Goal: Information Seeking & Learning: Learn about a topic

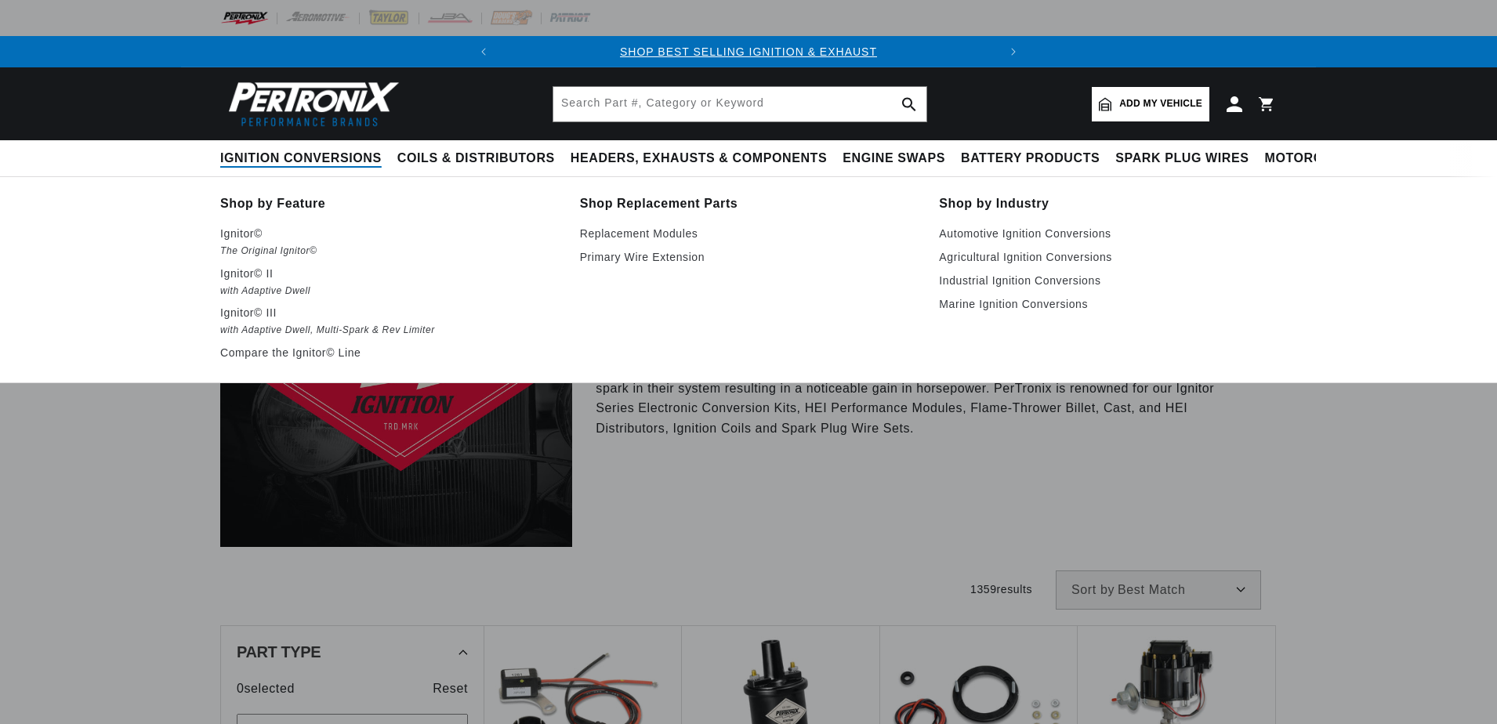
drag, startPoint x: 0, startPoint y: 0, endPoint x: 241, endPoint y: 158, distance: 288.1
click at [263, 160] on span "Ignition Conversions" at bounding box center [300, 159] width 161 height 16
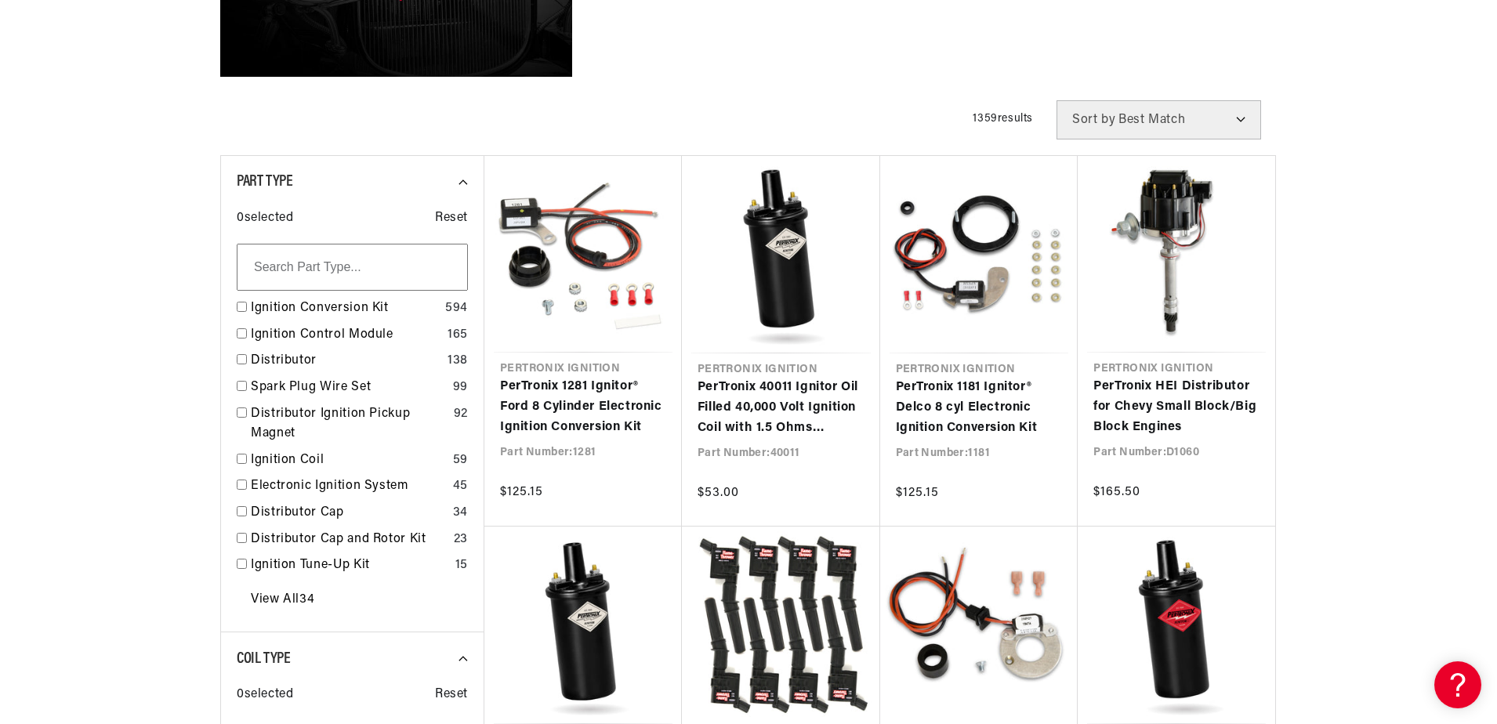
scroll to position [549, 0]
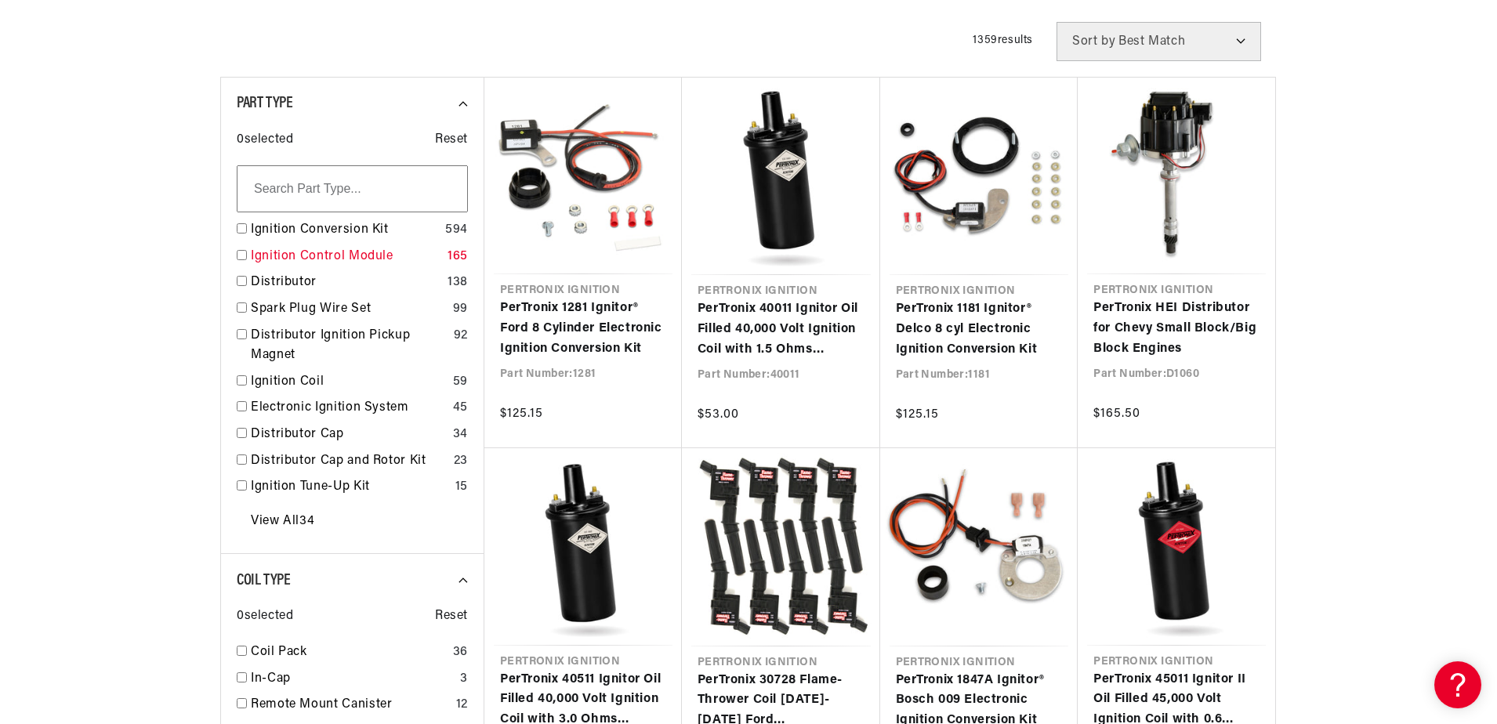
click at [285, 255] on link "Ignition Control Module" at bounding box center [346, 257] width 190 height 20
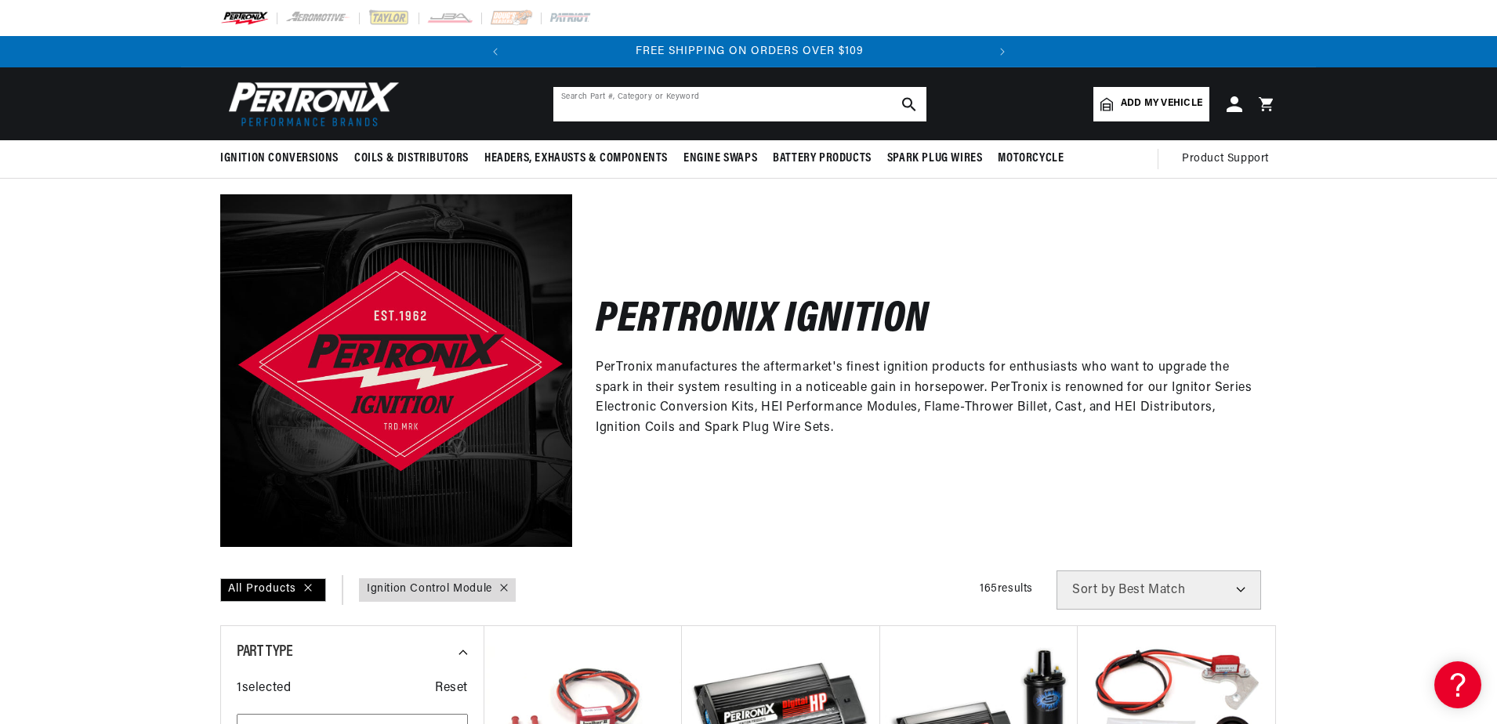
click at [638, 104] on input "text" at bounding box center [739, 104] width 373 height 34
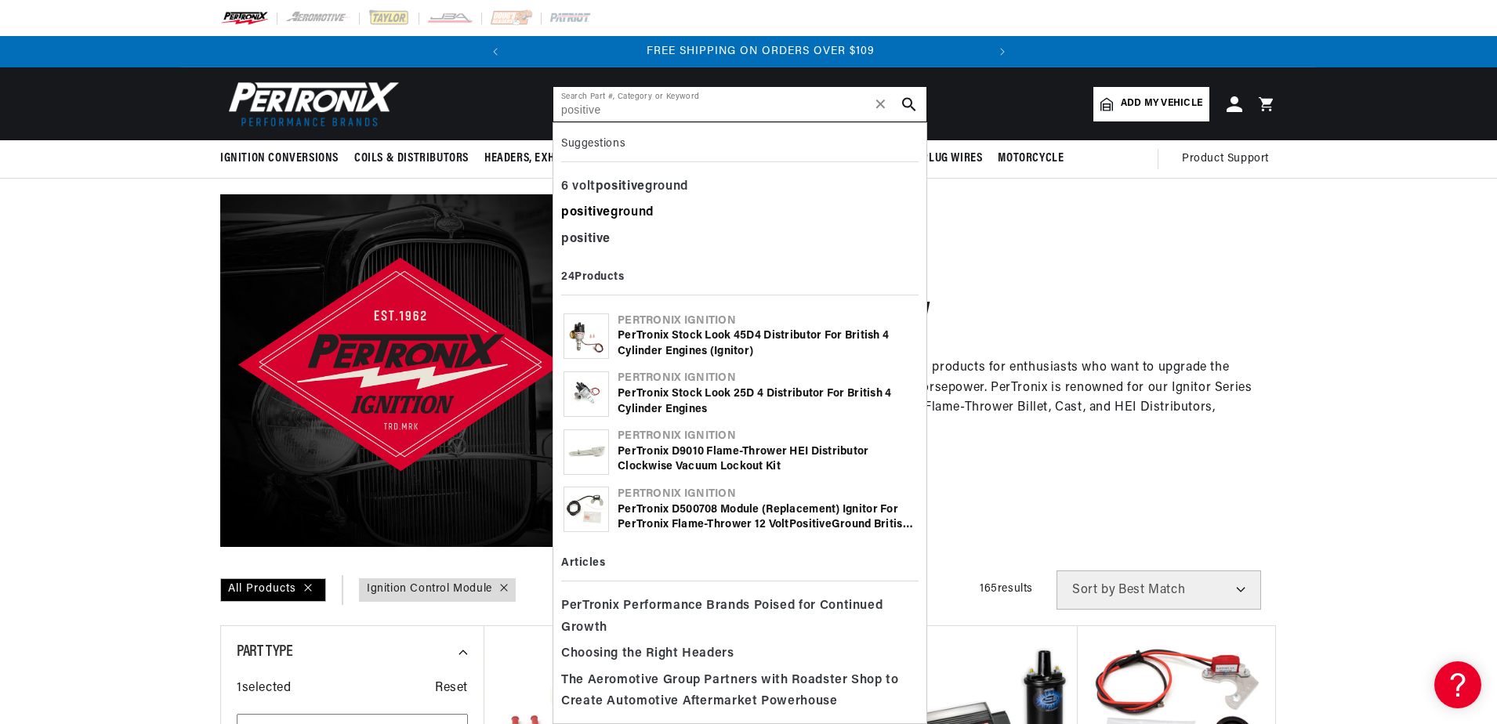
scroll to position [0, 475]
type input "positive"
click at [627, 208] on div "positive ground" at bounding box center [739, 213] width 357 height 27
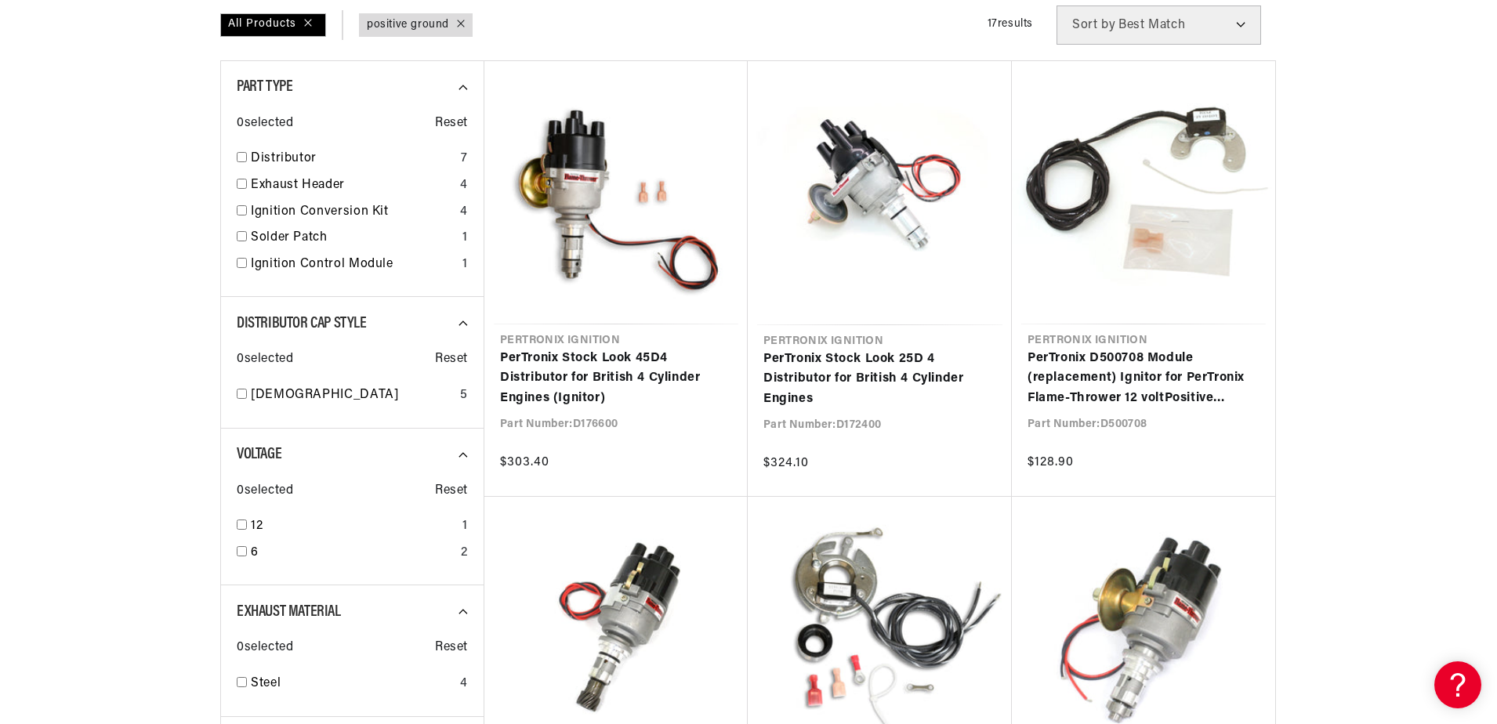
scroll to position [0, 475]
click at [1148, 370] on link "PerTronix D500708 Module (replacement) Ignitor for PerTronix Flame-Thrower 12 v…" at bounding box center [1144, 379] width 232 height 60
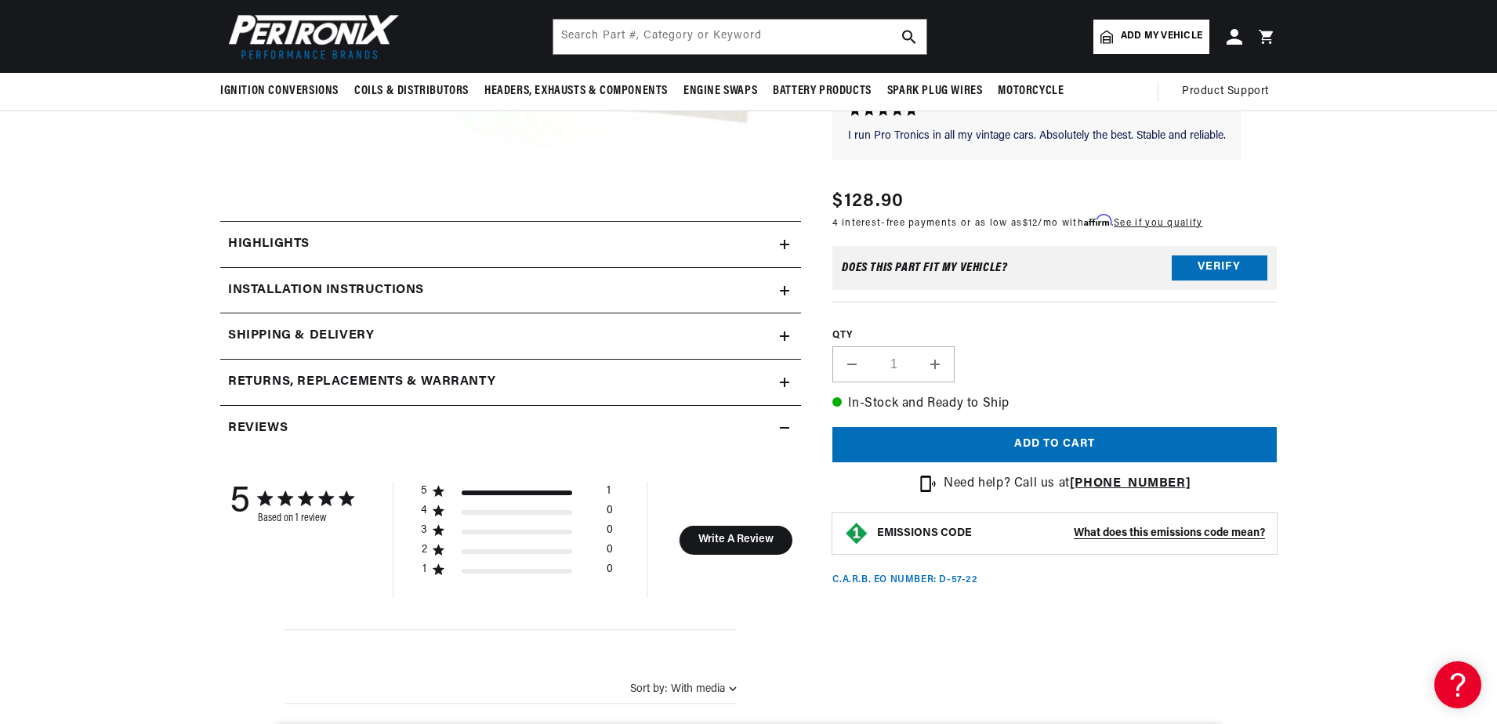
click at [787, 246] on icon at bounding box center [784, 244] width 9 height 9
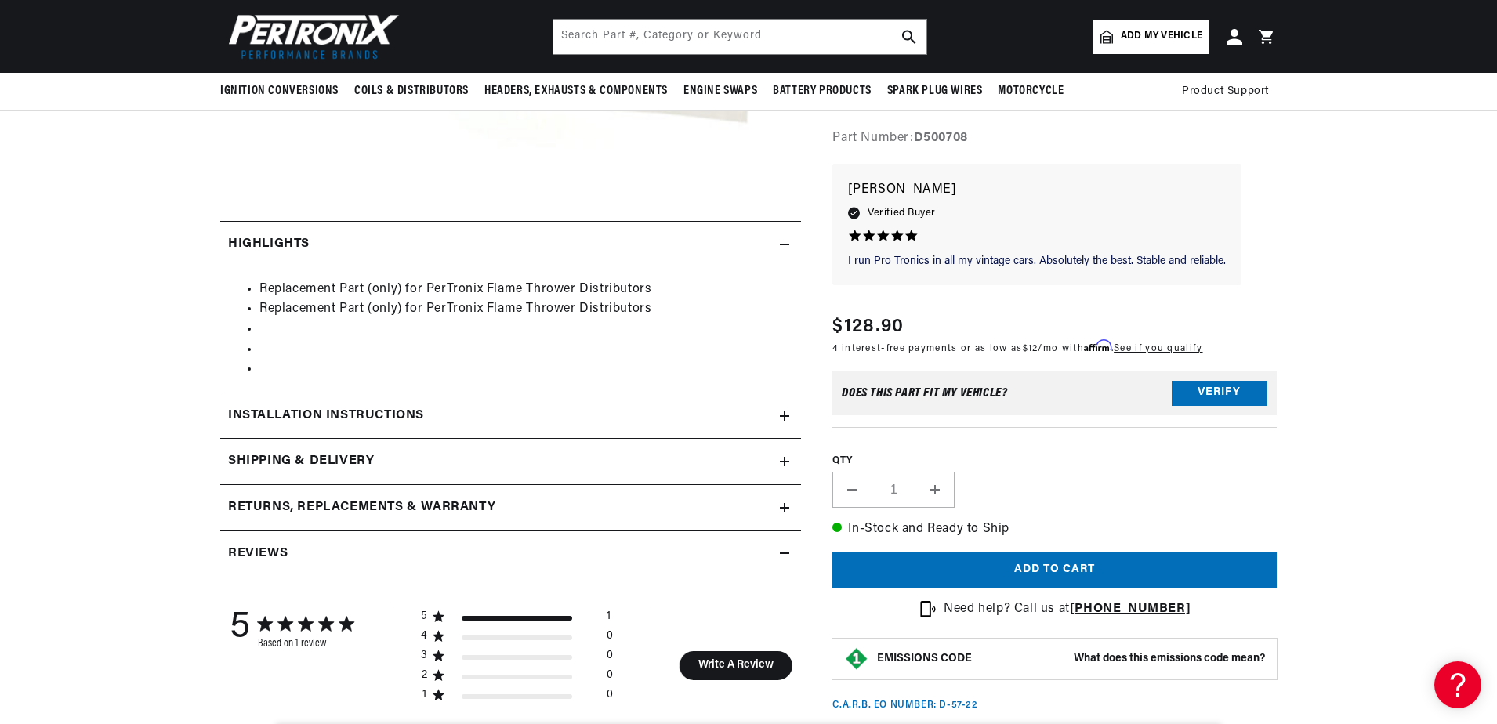
click at [787, 245] on icon at bounding box center [784, 244] width 9 height 9
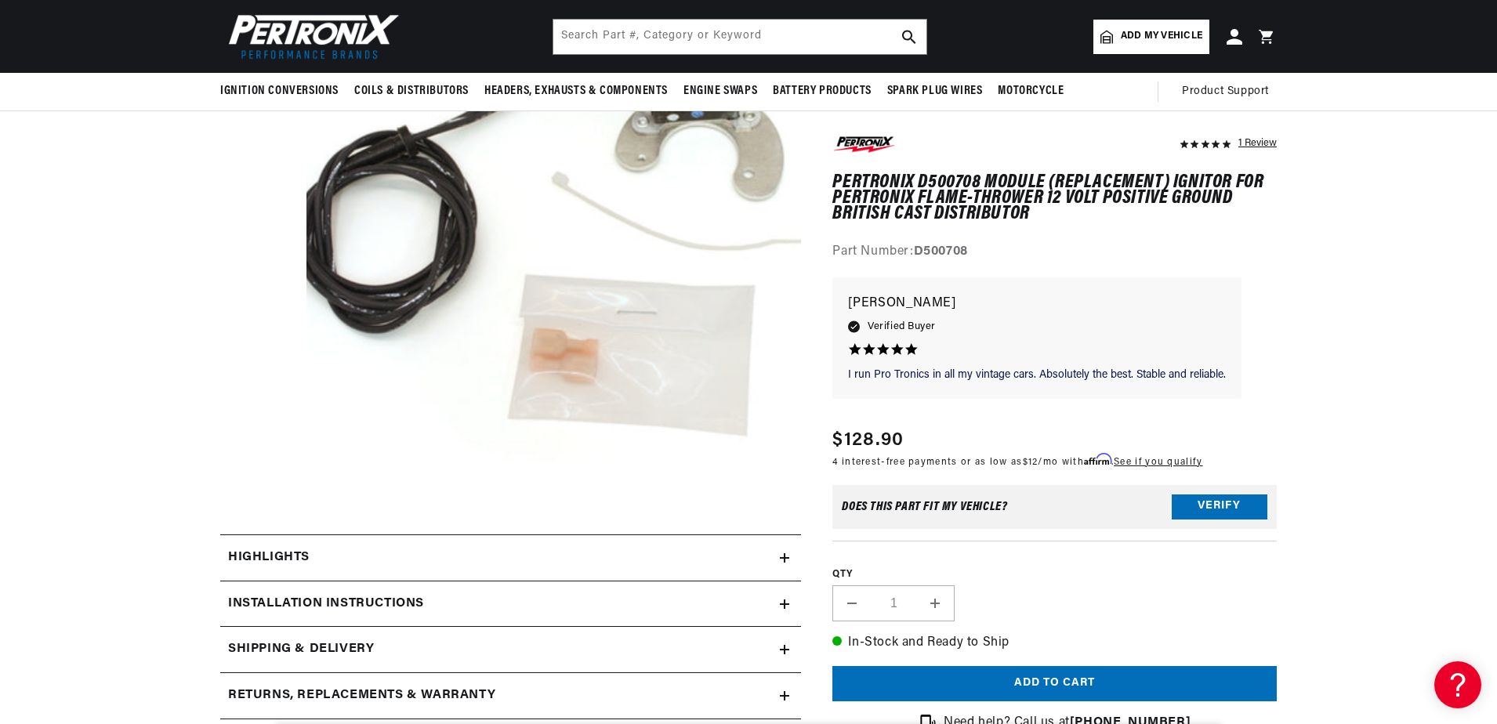
scroll to position [0, 475]
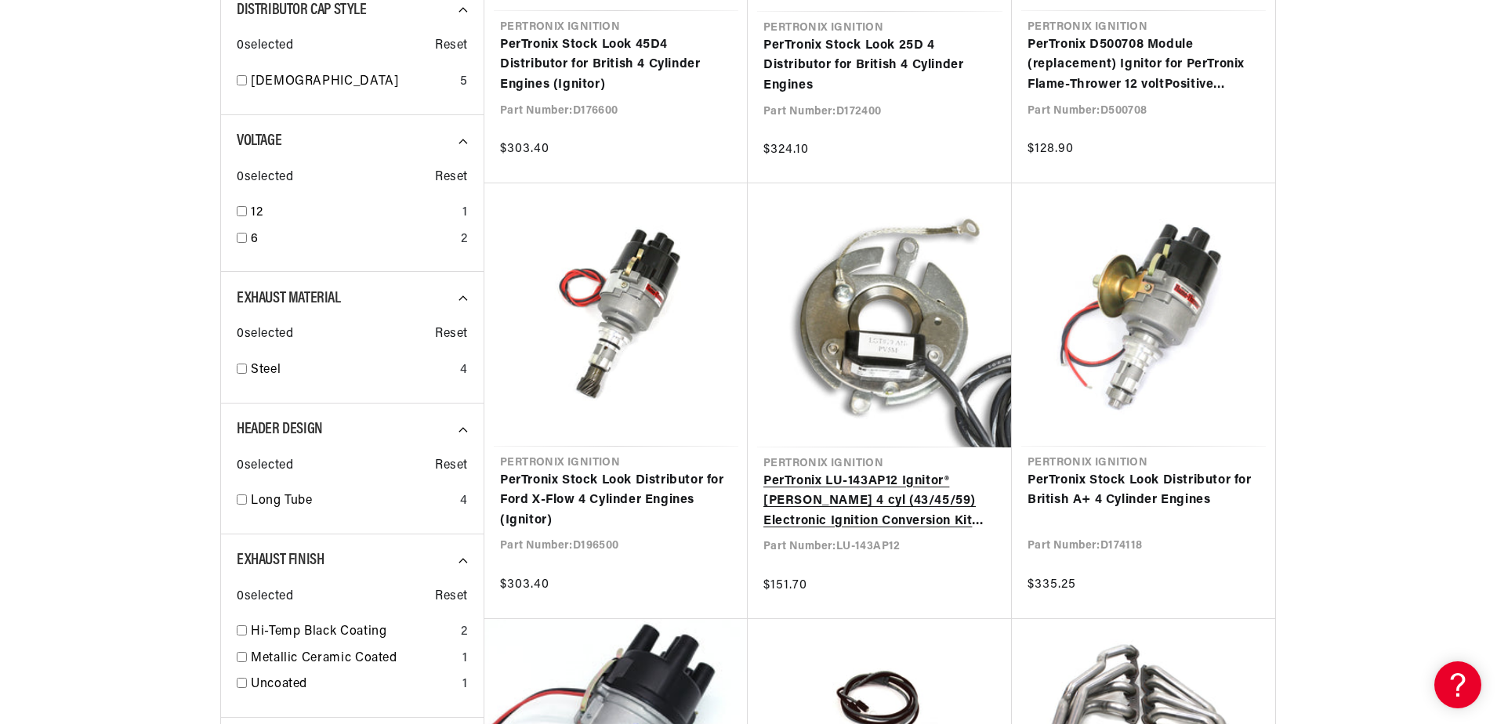
scroll to position [0, 475]
click at [898, 522] on link "PerTronix LU-143AP12 Ignitor® Lucas 4 cyl (43/45/59) Electronic Ignition Conver…" at bounding box center [880, 502] width 233 height 60
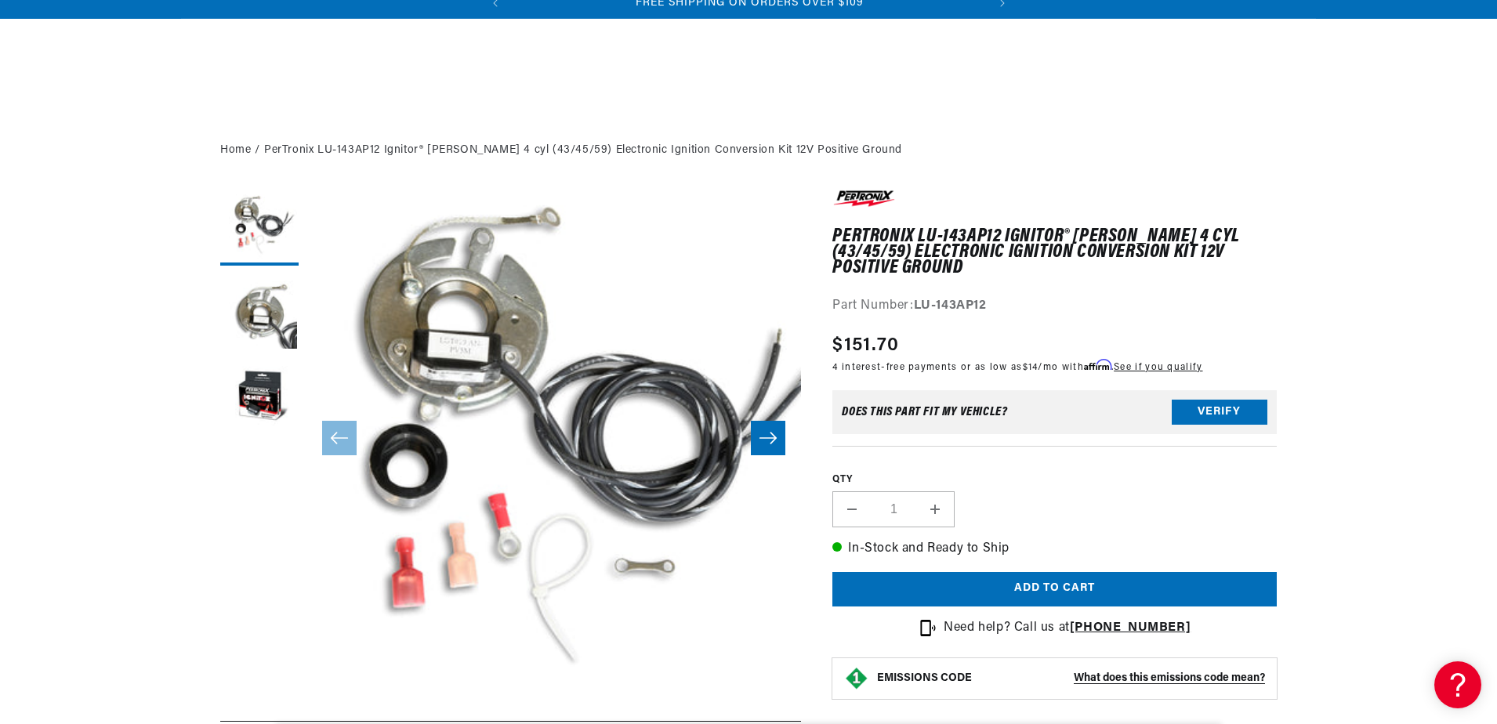
scroll to position [235, 0]
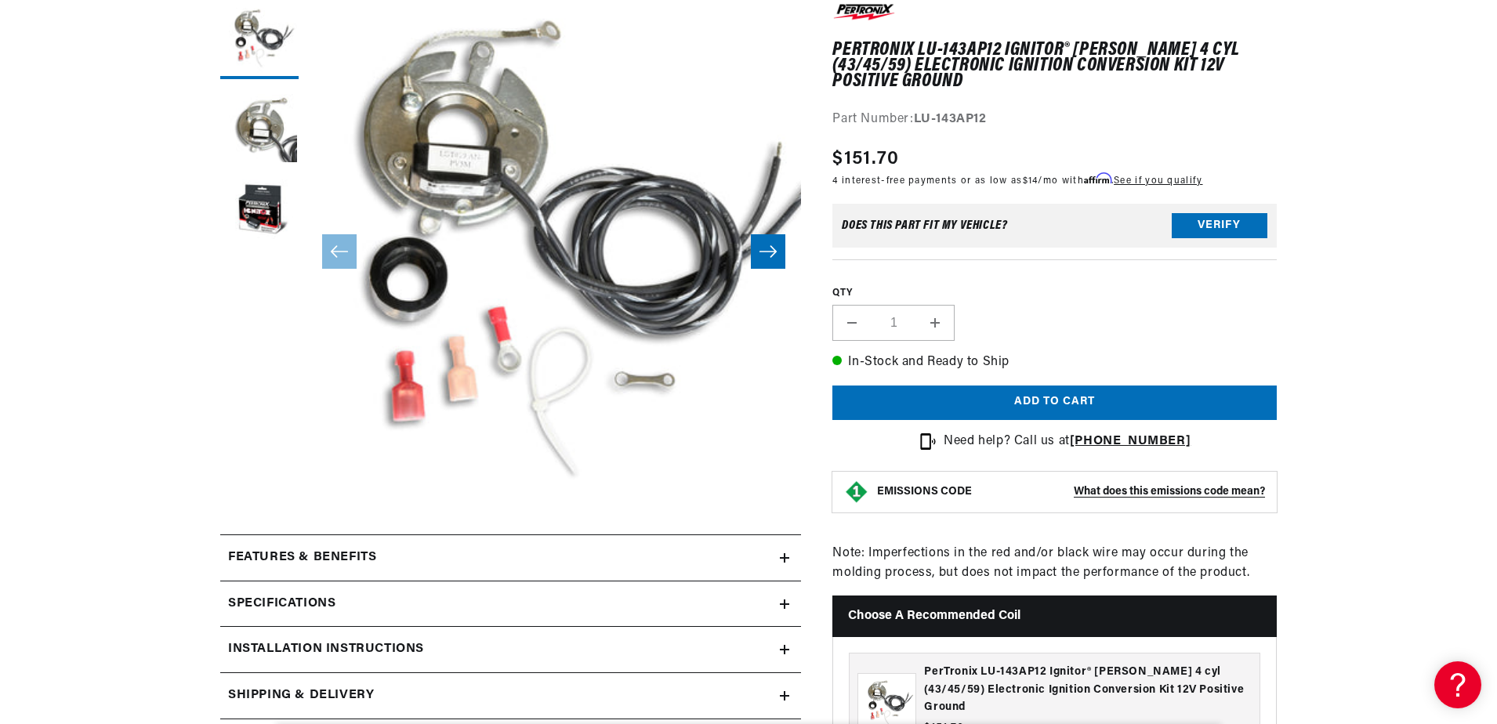
click at [784, 558] on icon at bounding box center [784, 558] width 9 height 0
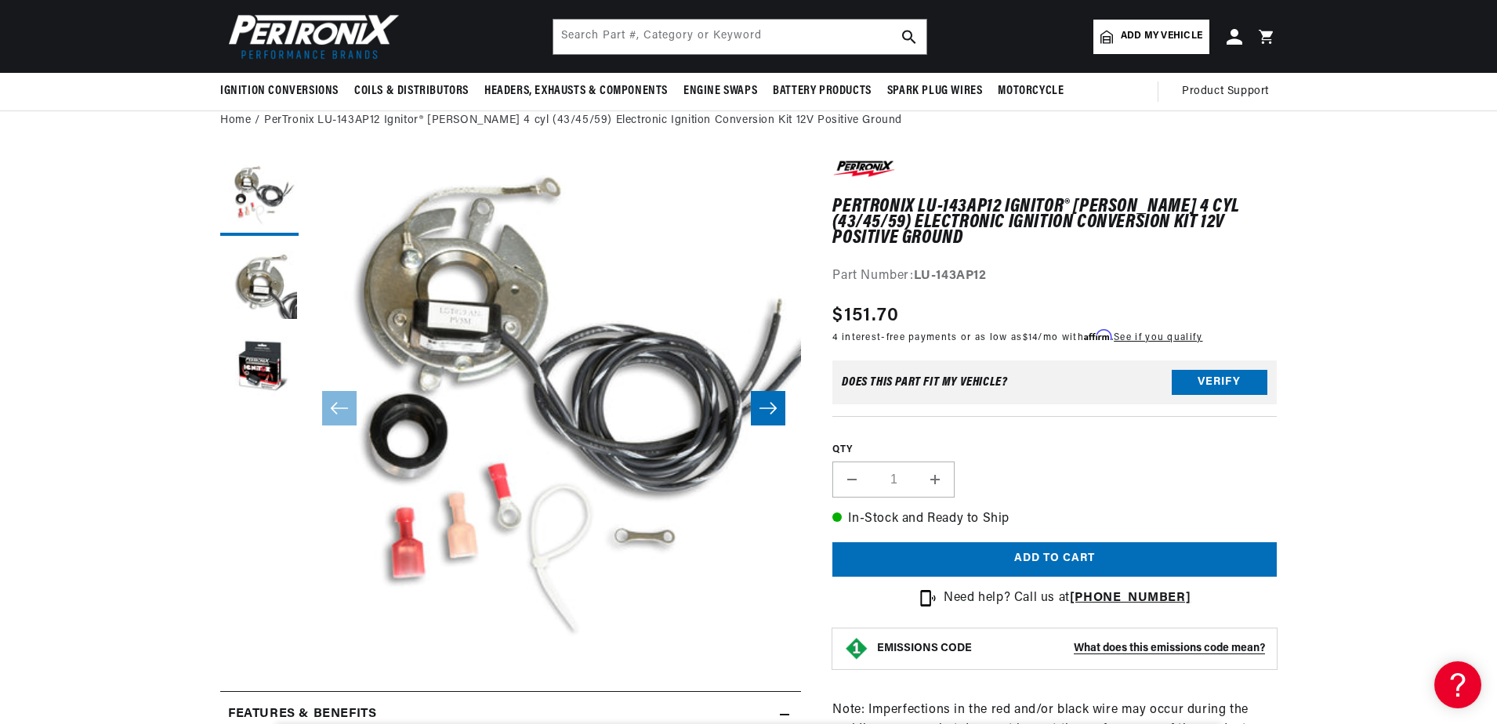
scroll to position [0, 475]
click at [263, 373] on button "Load image 3 in gallery view" at bounding box center [259, 369] width 78 height 78
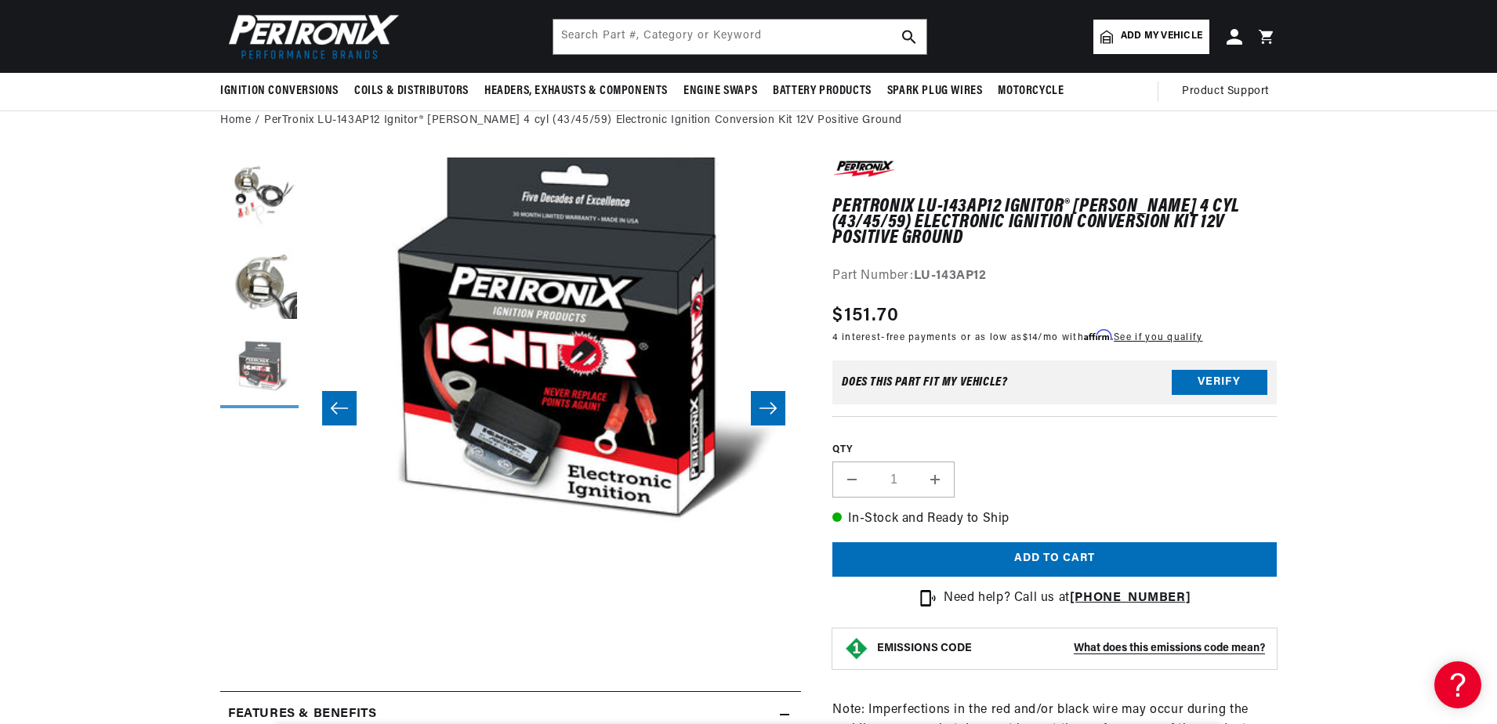
scroll to position [0, 0]
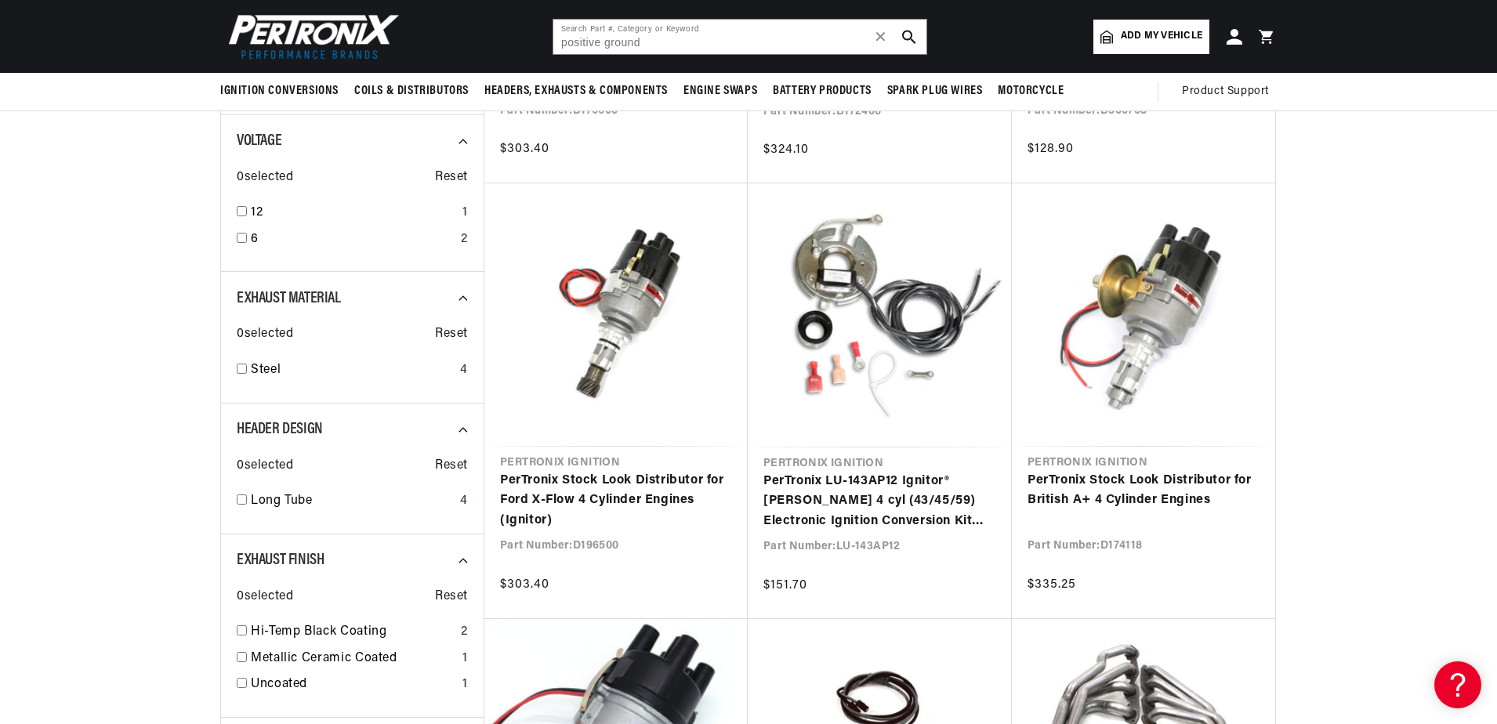
scroll to position [0, 475]
click at [243, 213] on input "checkbox" at bounding box center [242, 211] width 10 height 10
checkbox input "false"
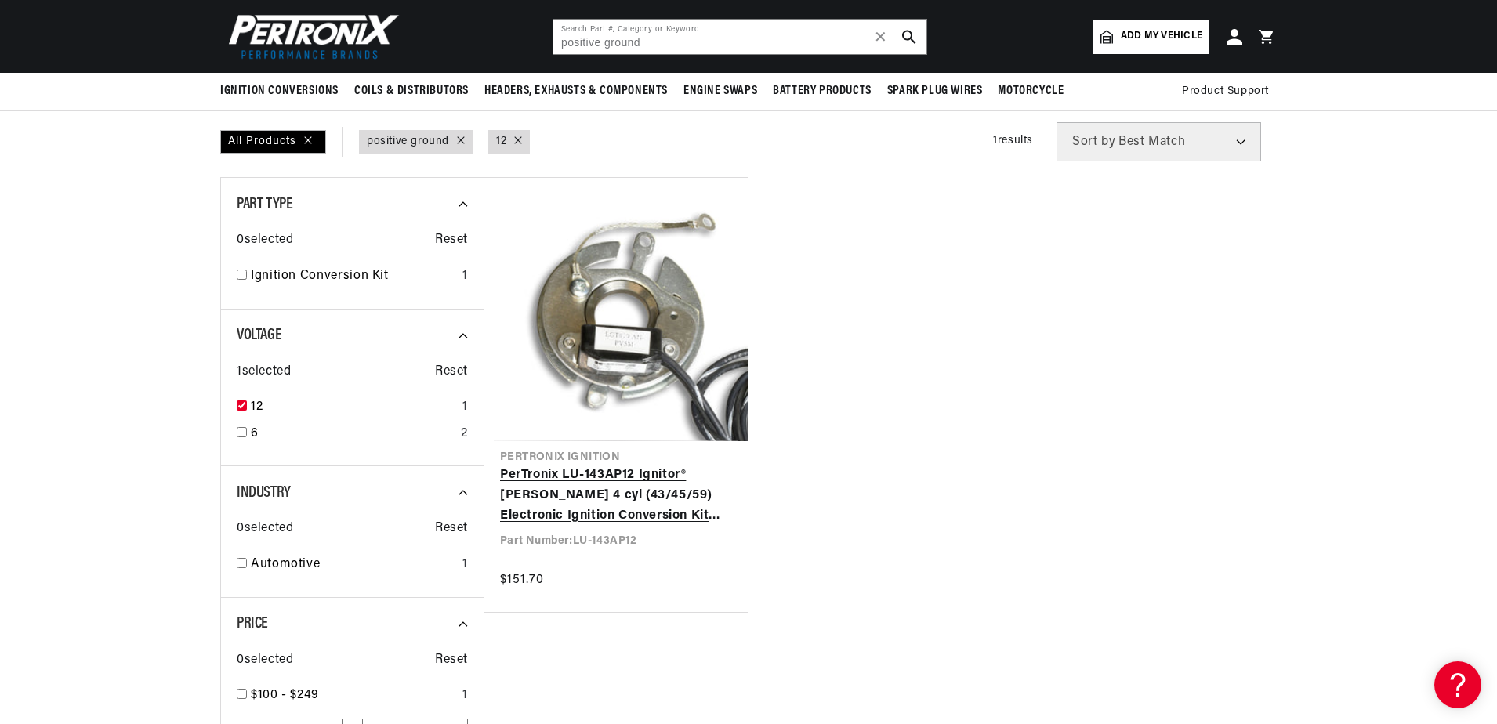
click at [536, 484] on link "PerTronix LU-143AP12 Ignitor® Lucas 4 cyl (43/45/59) Electronic Ignition Conver…" at bounding box center [616, 496] width 232 height 60
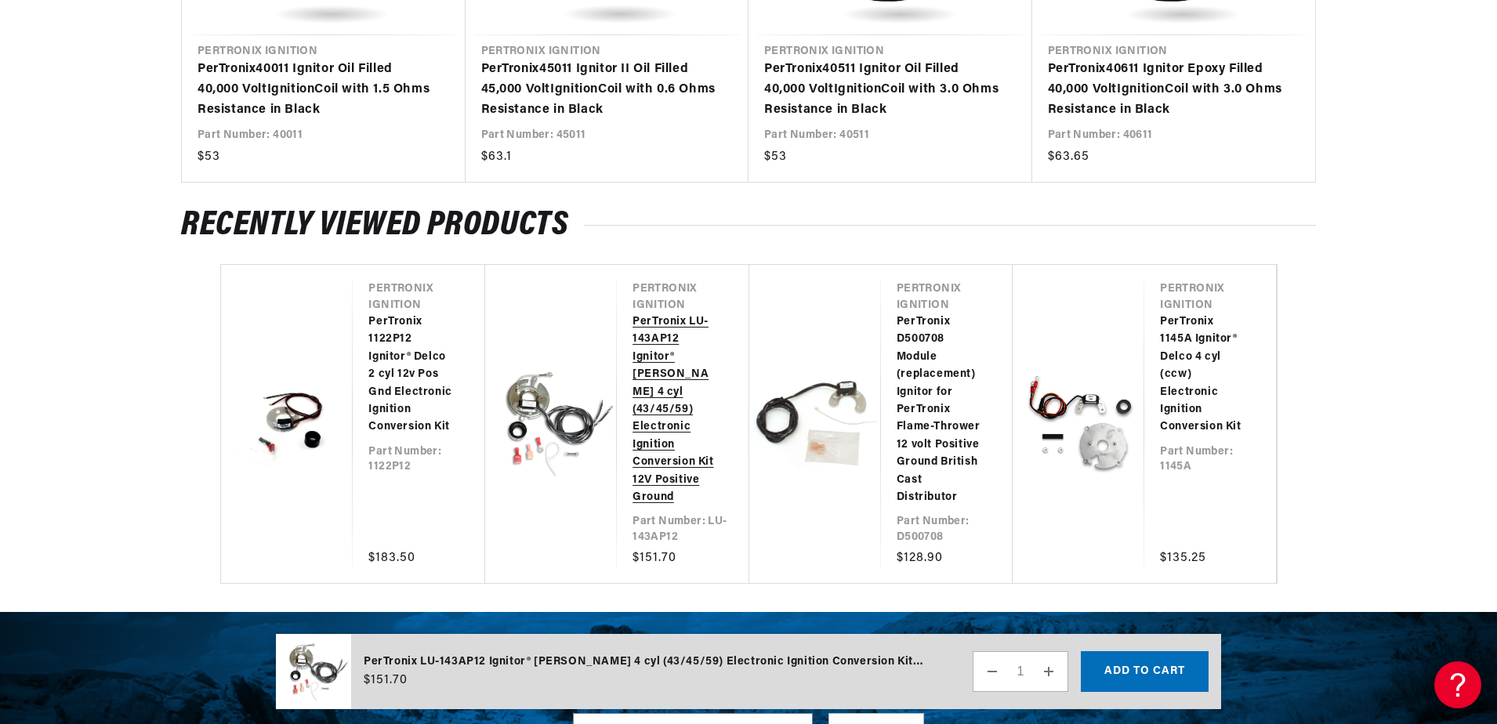
scroll to position [0, 475]
click at [662, 329] on link "PerTronix LU-143AP12 Ignitor® Lucas 4 cyl (43/45/59) Electronic Ignition Conver…" at bounding box center [675, 410] width 85 height 193
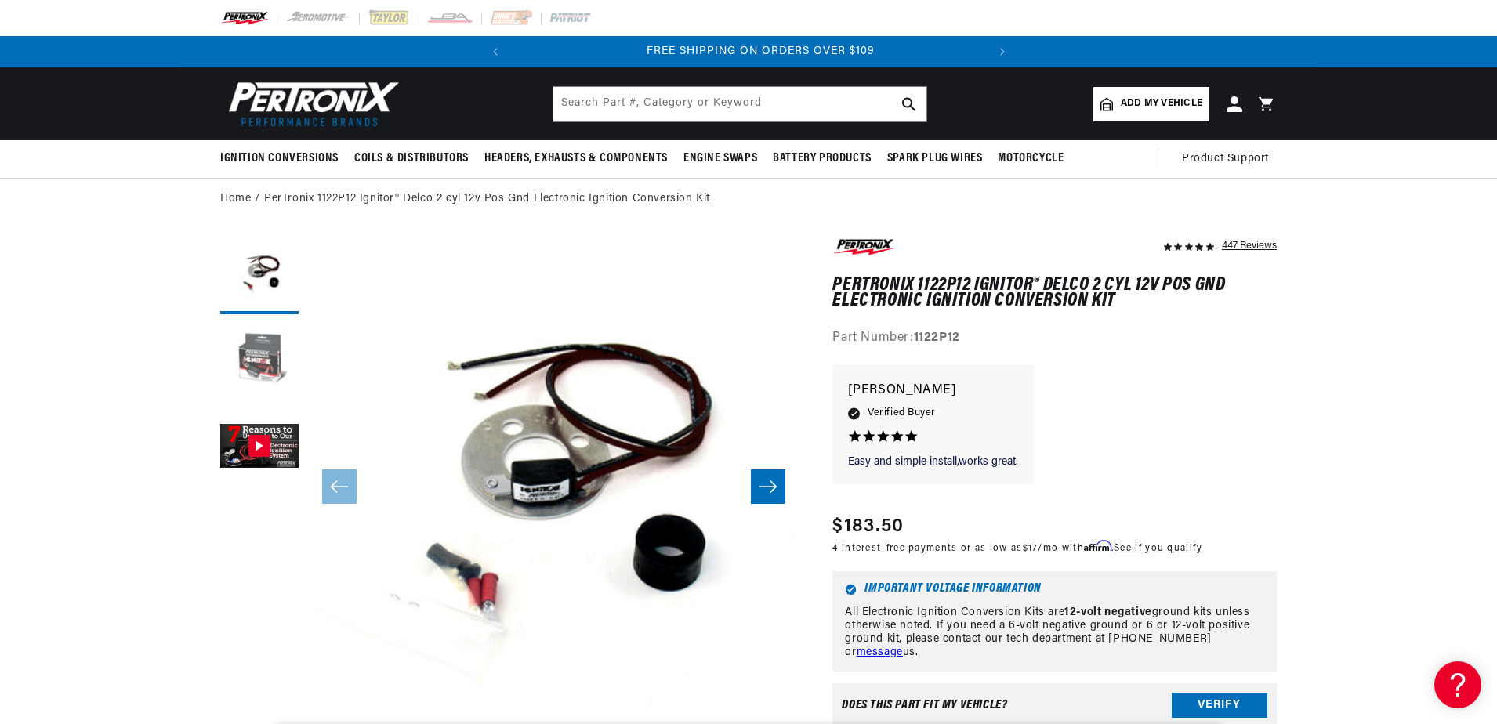
scroll to position [0, 475]
click at [247, 357] on button "Load image 2 in gallery view" at bounding box center [259, 361] width 78 height 78
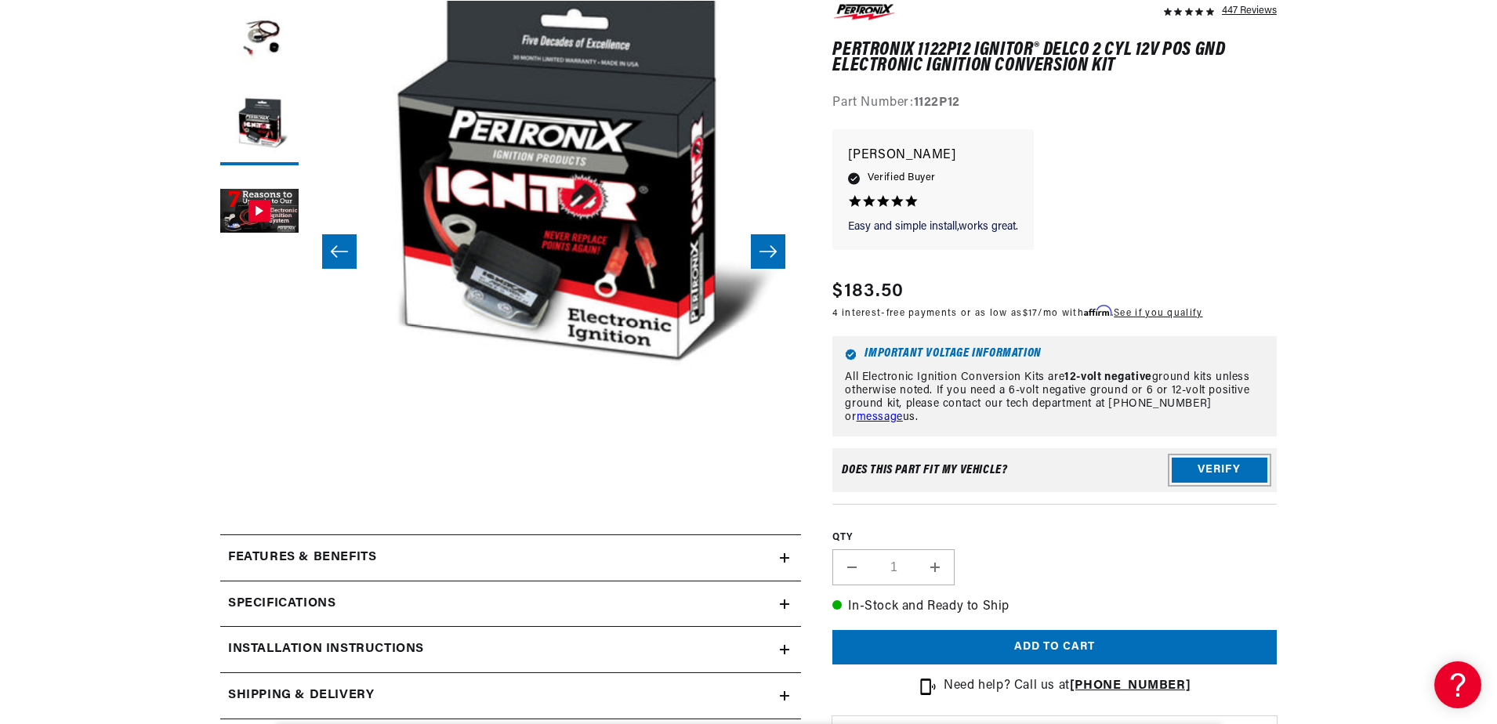
click at [1230, 473] on button "Verify" at bounding box center [1220, 470] width 96 height 25
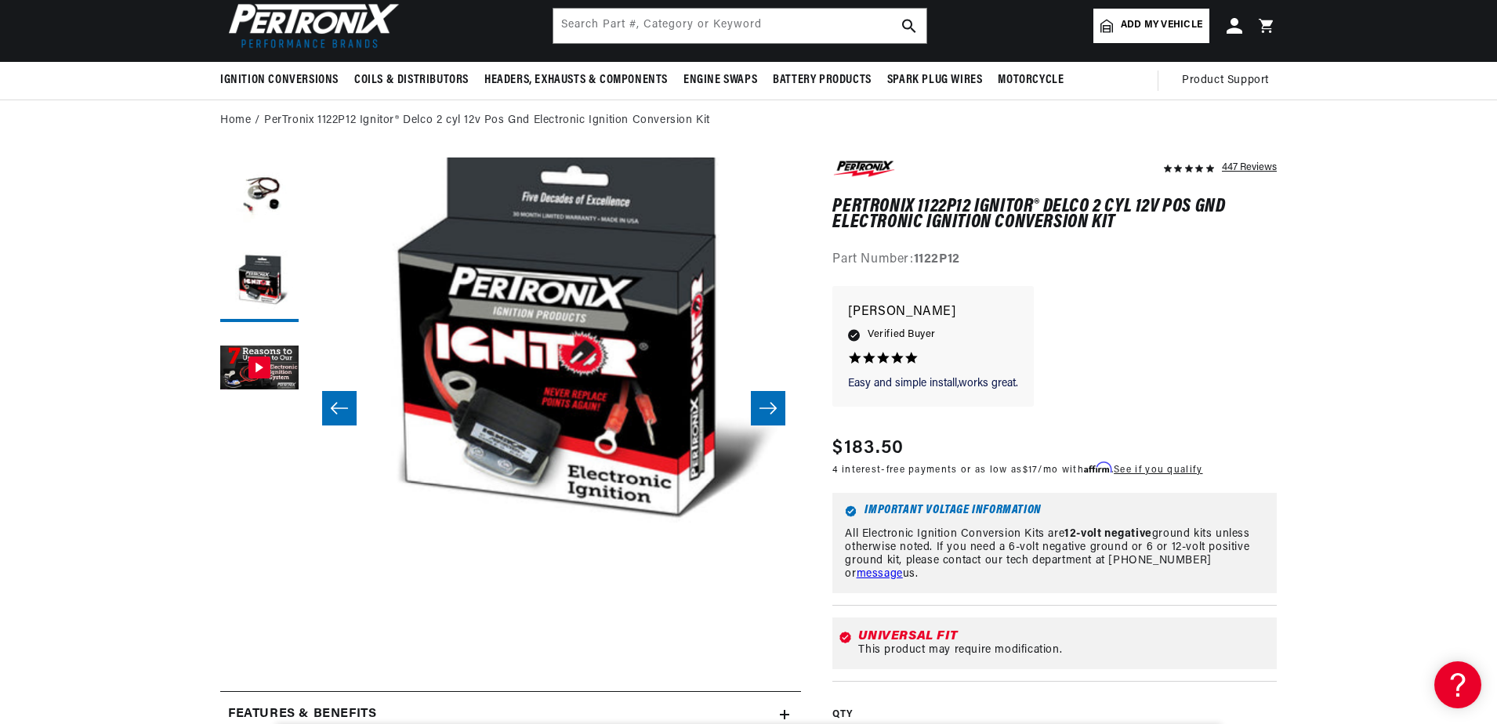
scroll to position [0, 0]
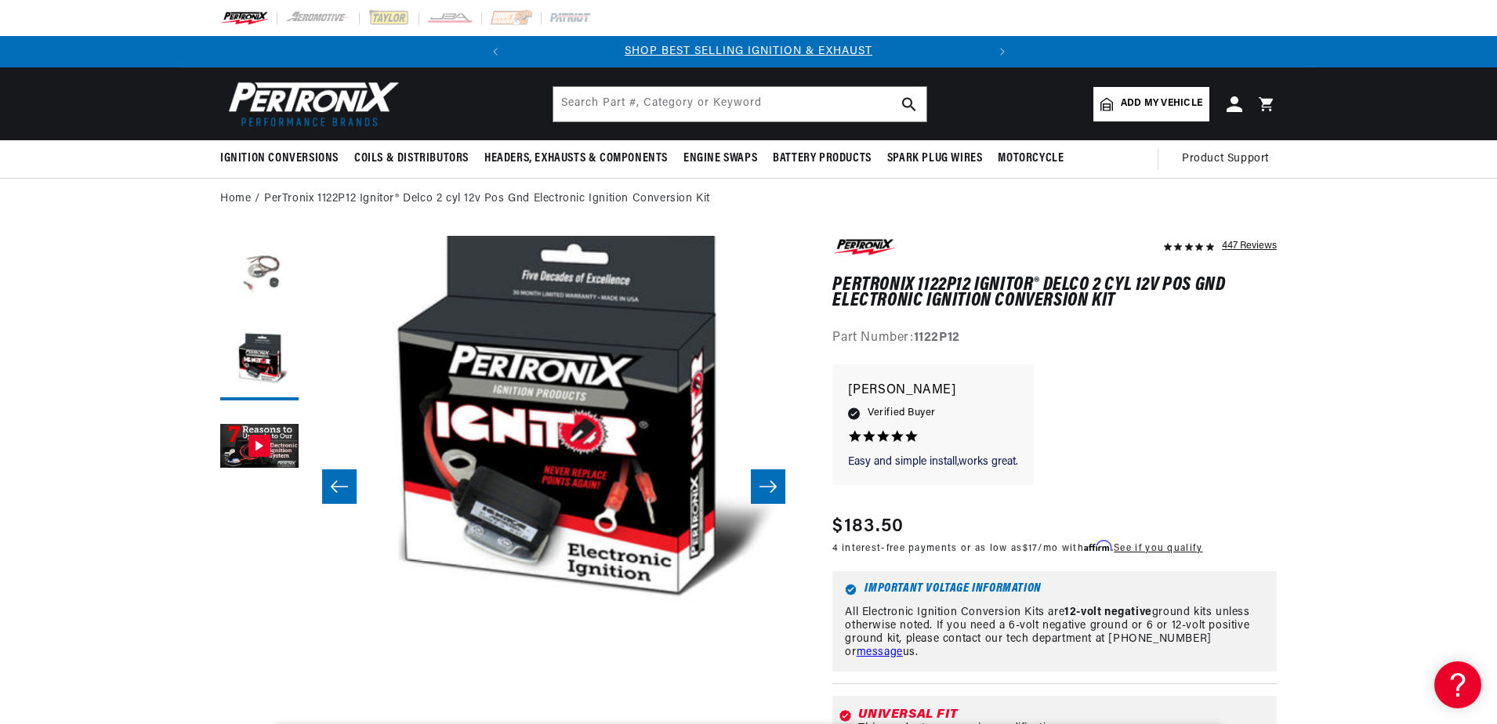
click at [272, 282] on button "Load image 1 in gallery view" at bounding box center [259, 275] width 78 height 78
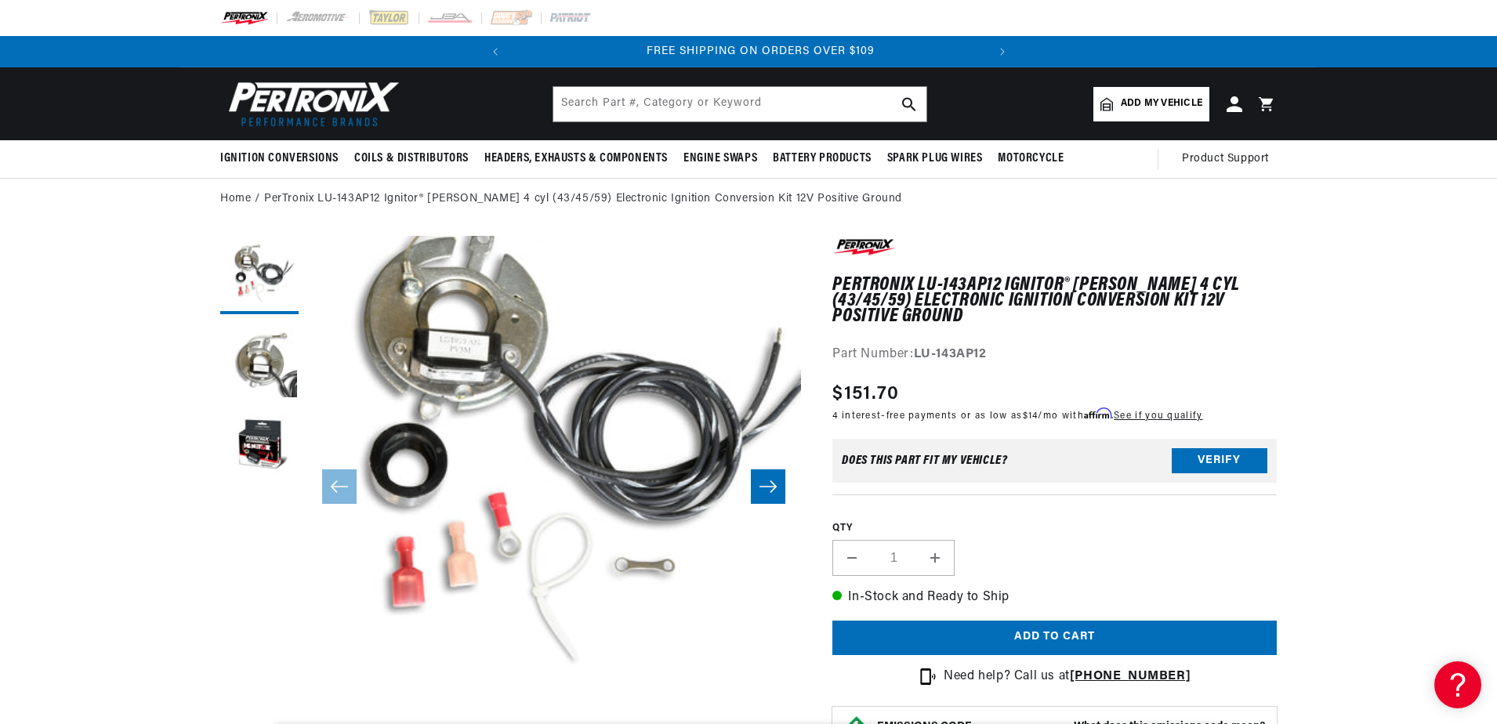
scroll to position [0, 475]
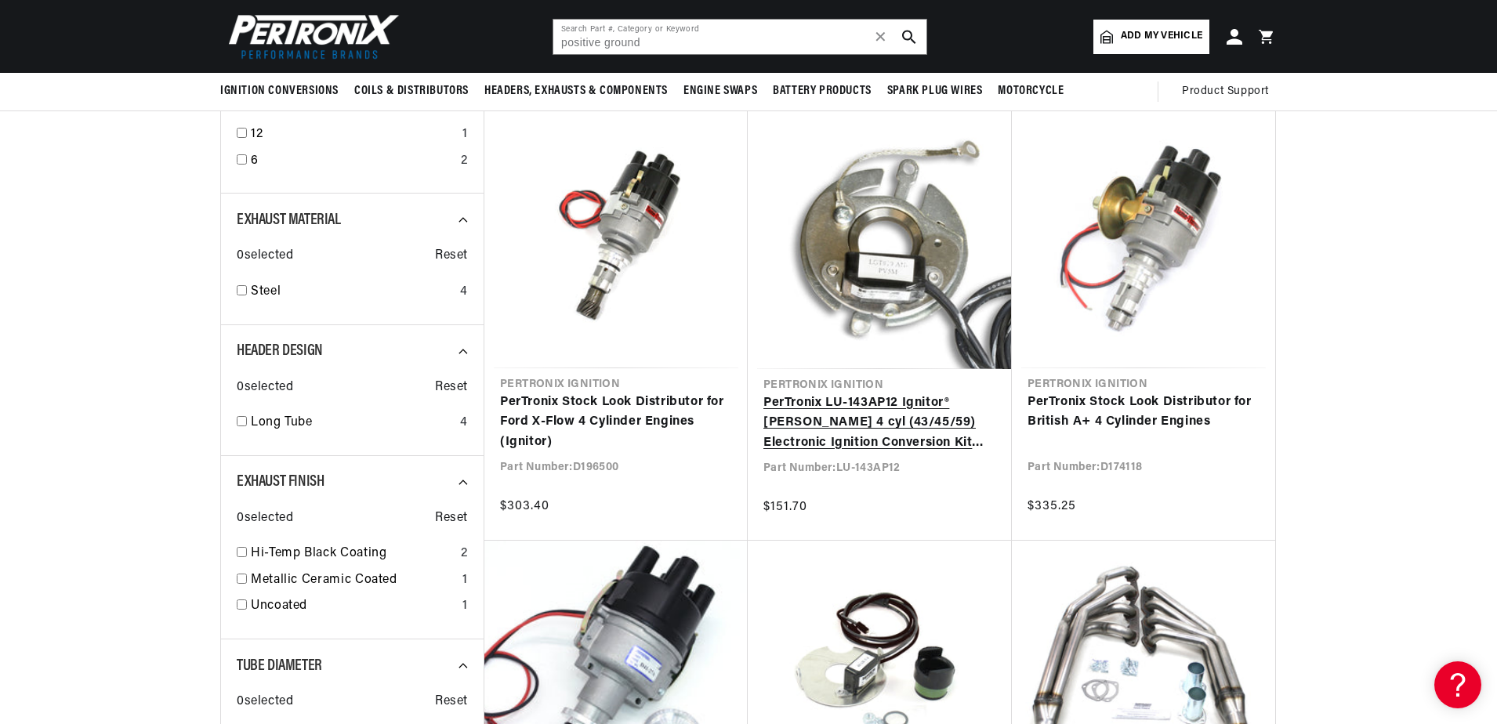
click at [897, 423] on link "PerTronix LU-143AP12 Ignitor® Lucas 4 cyl (43/45/59) Electronic Ignition Conver…" at bounding box center [880, 424] width 233 height 60
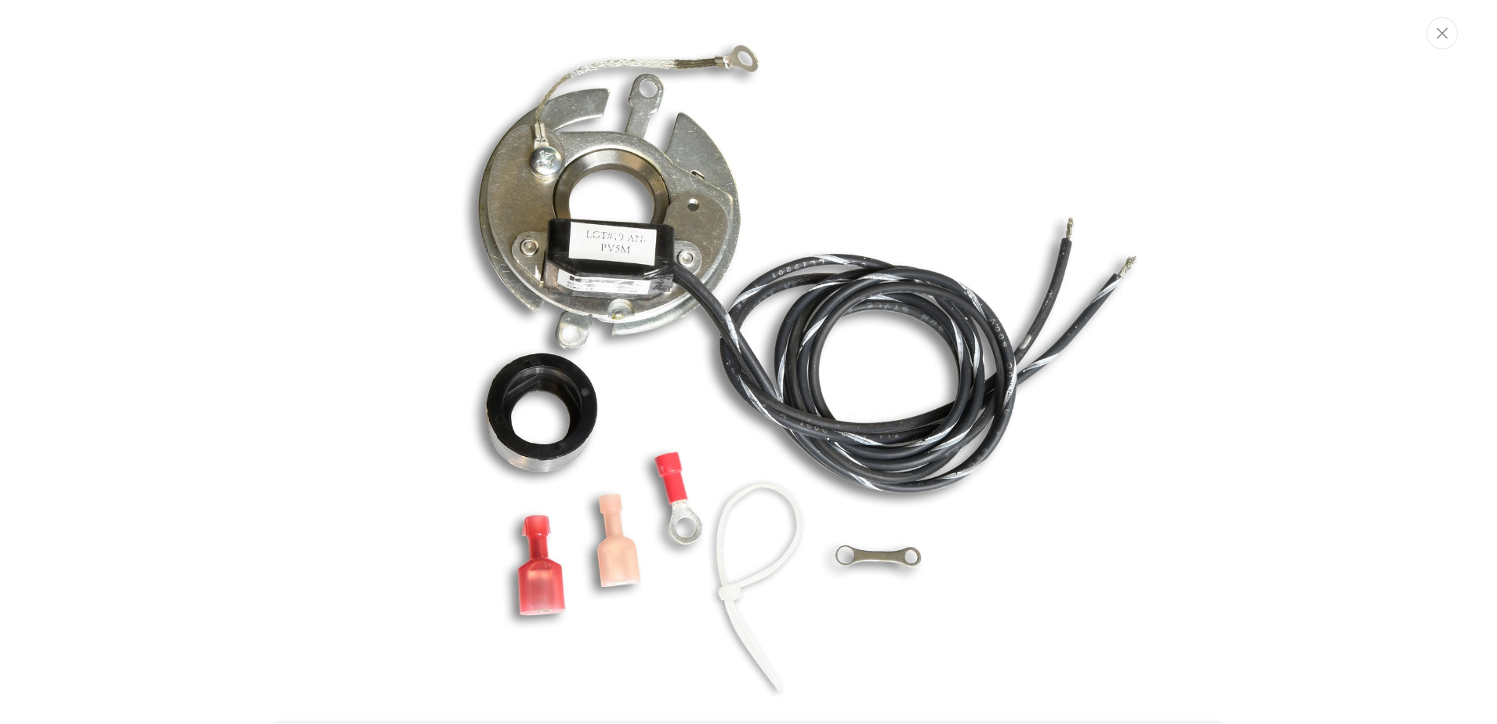
scroll to position [49, 0]
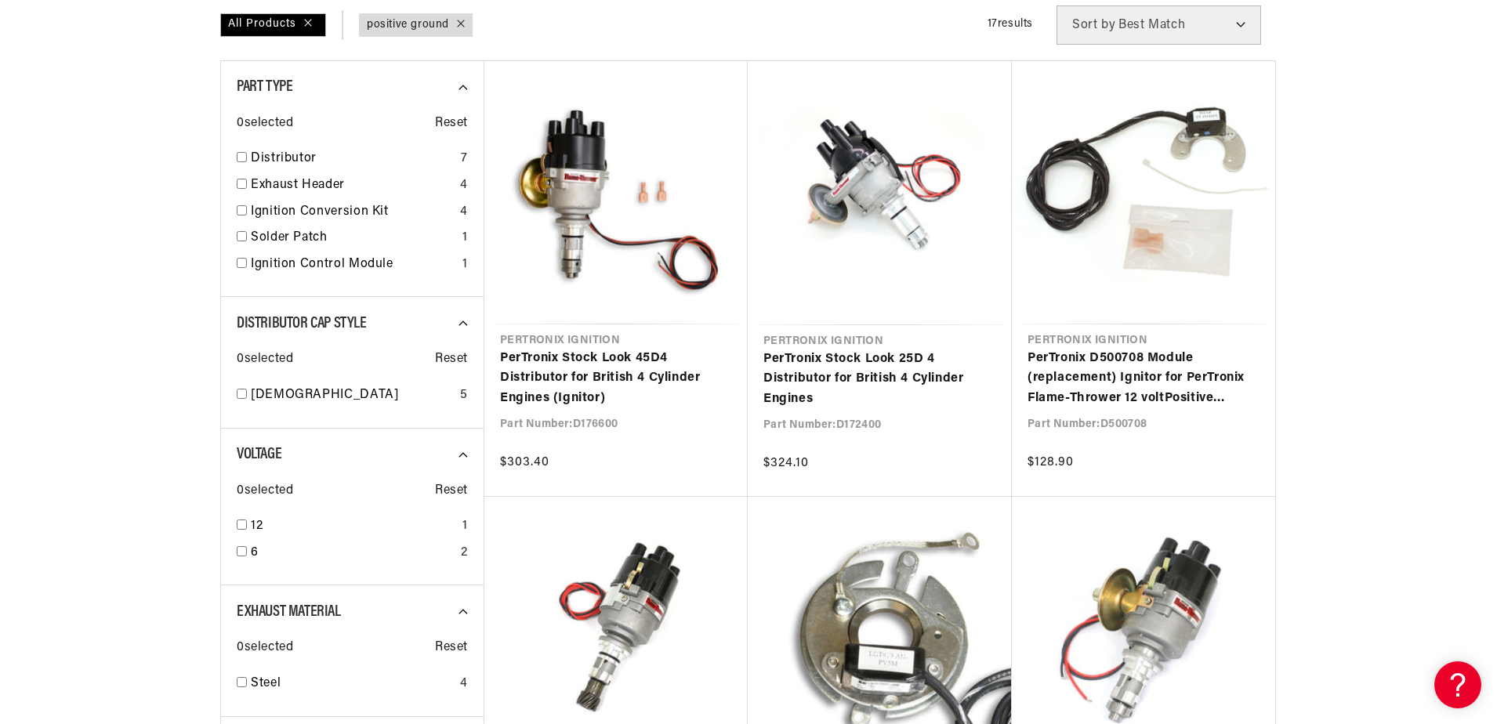
scroll to position [470, 0]
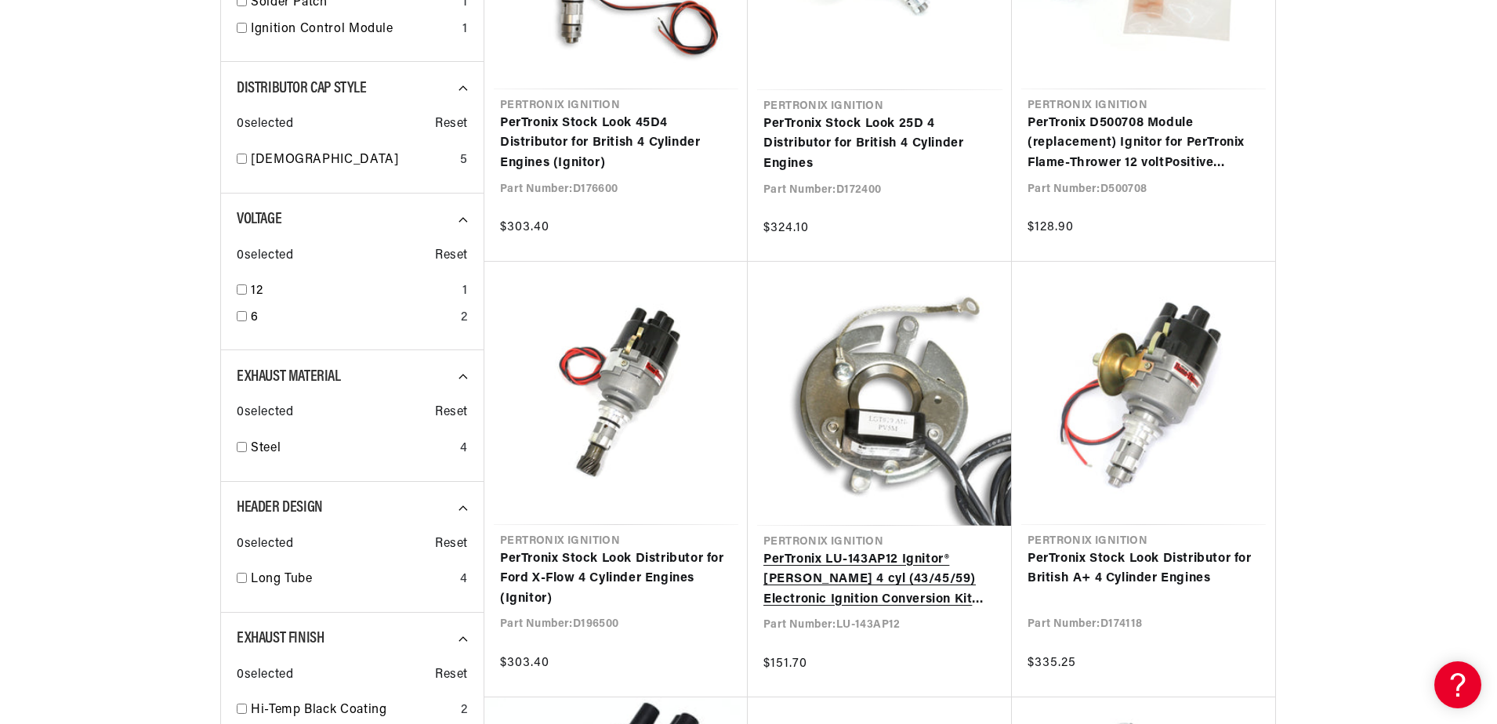
click at [854, 597] on link "PerTronix LU-143AP12 Ignitor® Lucas 4 cyl (43/45/59) Electronic Ignition Conver…" at bounding box center [880, 580] width 233 height 60
